Goal: Navigation & Orientation: Find specific page/section

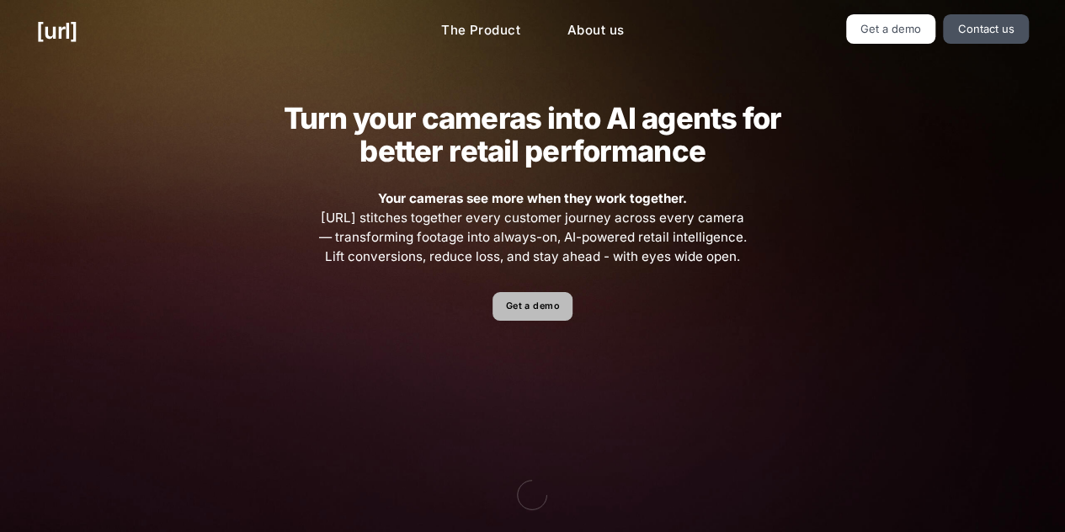
click at [529, 304] on link "Get a demo" at bounding box center [532, 306] width 80 height 29
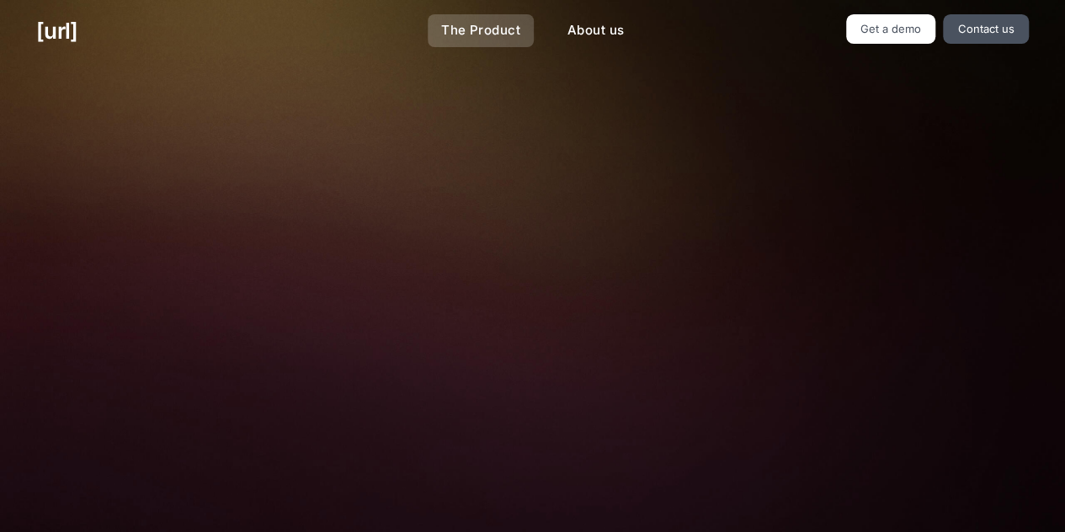
click at [483, 36] on link "The Product" at bounding box center [481, 30] width 106 height 33
